Goal: Task Accomplishment & Management: Use online tool/utility

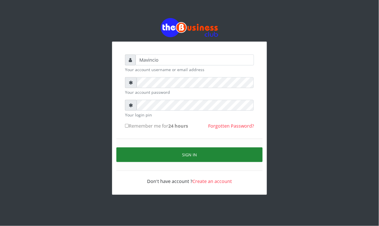
click at [191, 151] on button "Sign in" at bounding box center [189, 154] width 146 height 15
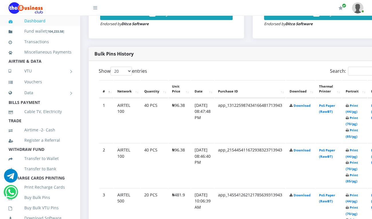
scroll to position [261, 0]
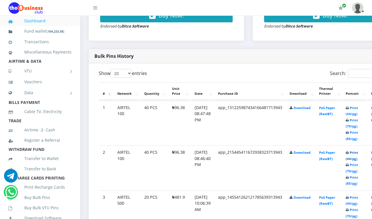
click at [358, 152] on link "Print (44/pg)" at bounding box center [352, 155] width 12 height 11
click at [358, 109] on link "Print (44/pg)" at bounding box center [352, 111] width 12 height 11
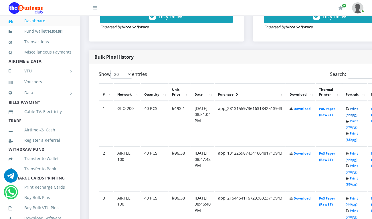
click at [358, 108] on link "Print (44/pg)" at bounding box center [352, 112] width 12 height 11
click at [358, 109] on link "Print (44/pg)" at bounding box center [352, 112] width 12 height 11
click at [358, 108] on link "Print (44/pg)" at bounding box center [352, 112] width 12 height 11
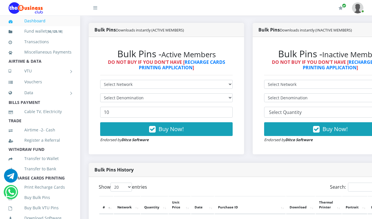
scroll to position [173, 0]
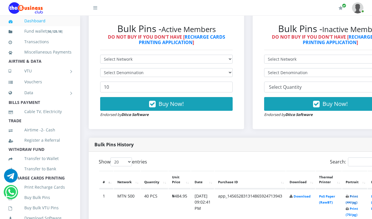
click at [358, 198] on link "Print (44/pg)" at bounding box center [352, 199] width 12 height 11
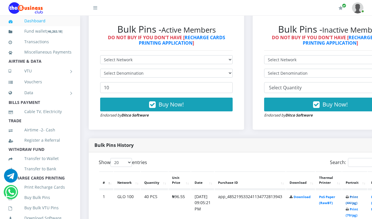
click at [358, 196] on link "Print (44/pg)" at bounding box center [352, 200] width 12 height 11
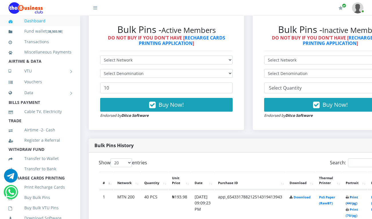
click at [358, 197] on link "Print (44/pg)" at bounding box center [352, 200] width 12 height 11
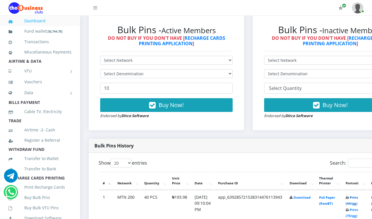
click at [358, 198] on link "Print (44/pg)" at bounding box center [352, 200] width 12 height 11
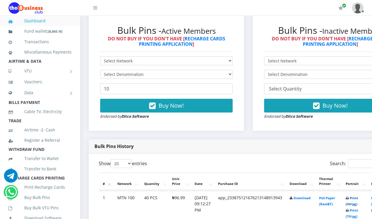
click at [357, 198] on link "Print (44/pg)" at bounding box center [352, 201] width 12 height 11
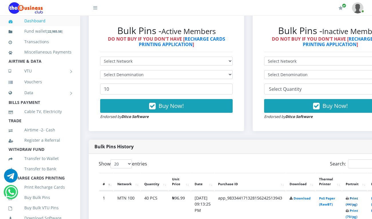
click at [358, 199] on link "Print (44/pg)" at bounding box center [352, 201] width 12 height 11
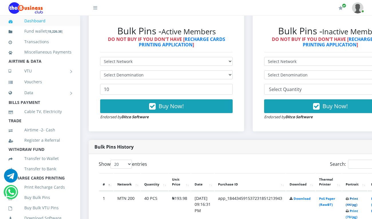
click at [358, 199] on link "Print (44/pg)" at bounding box center [352, 201] width 12 height 11
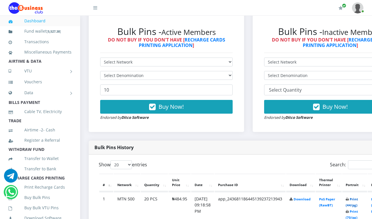
click at [358, 198] on link "Print (44/pg)" at bounding box center [352, 202] width 12 height 11
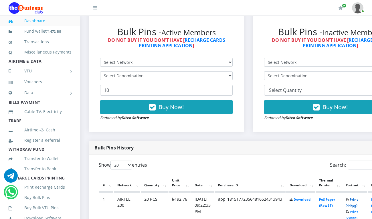
click at [358, 201] on link "Print (44/pg)" at bounding box center [352, 202] width 12 height 11
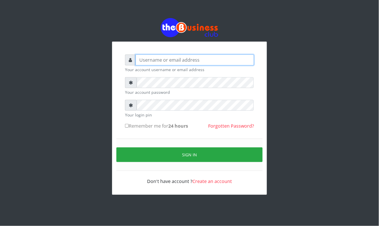
type input "Mavincio"
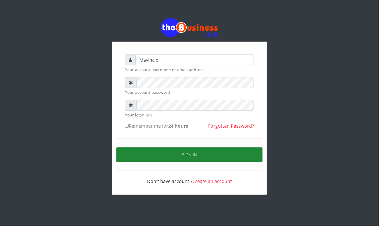
click at [174, 153] on button "Sign in" at bounding box center [189, 154] width 146 height 15
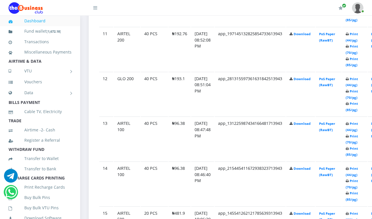
scroll to position [799, 0]
